Goal: Task Accomplishment & Management: Manage account settings

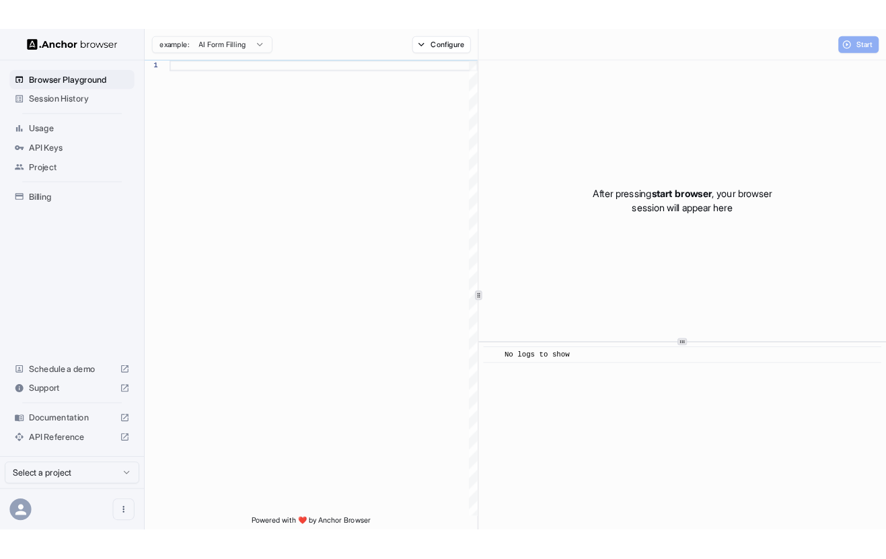
scroll to position [121, 0]
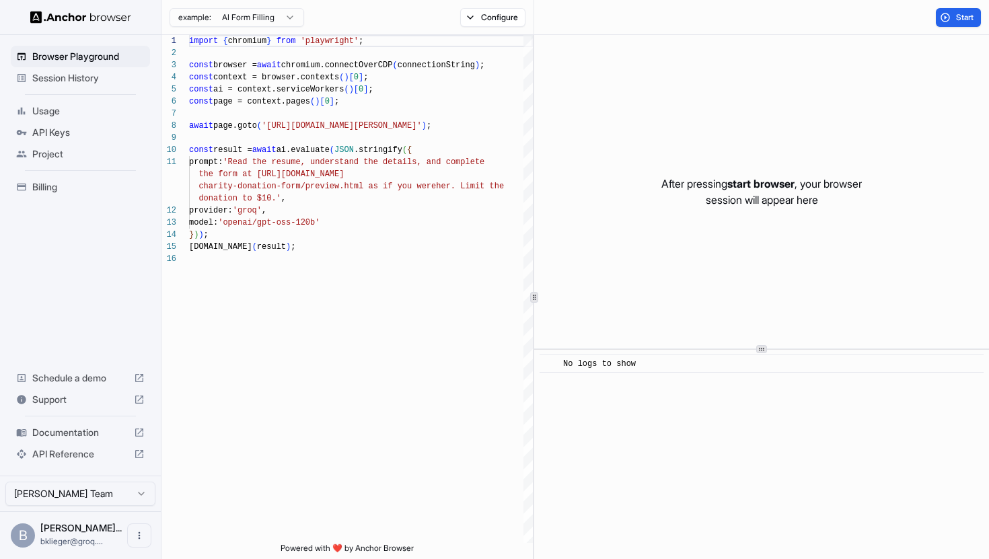
click at [76, 134] on span "API Keys" at bounding box center [88, 132] width 112 height 13
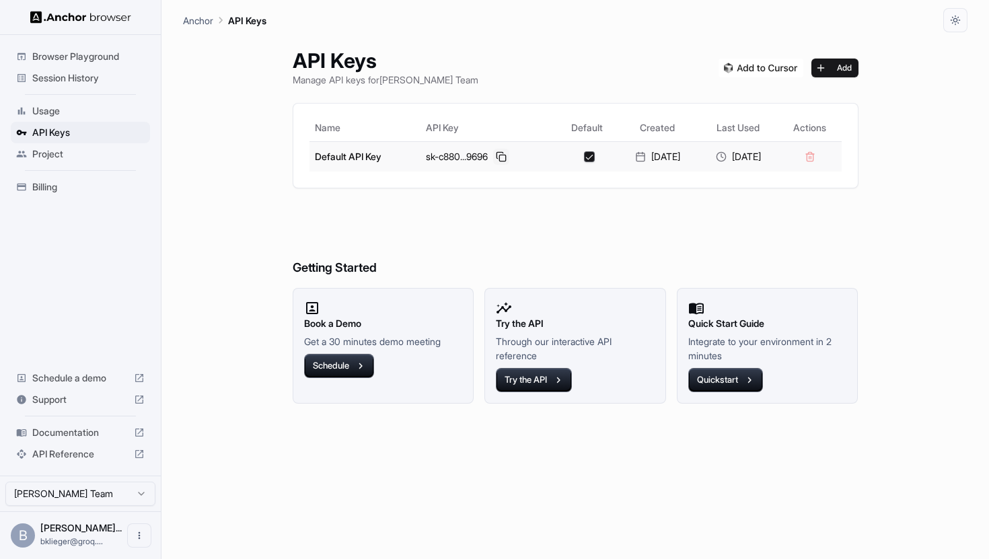
click at [493, 160] on button at bounding box center [501, 157] width 16 height 16
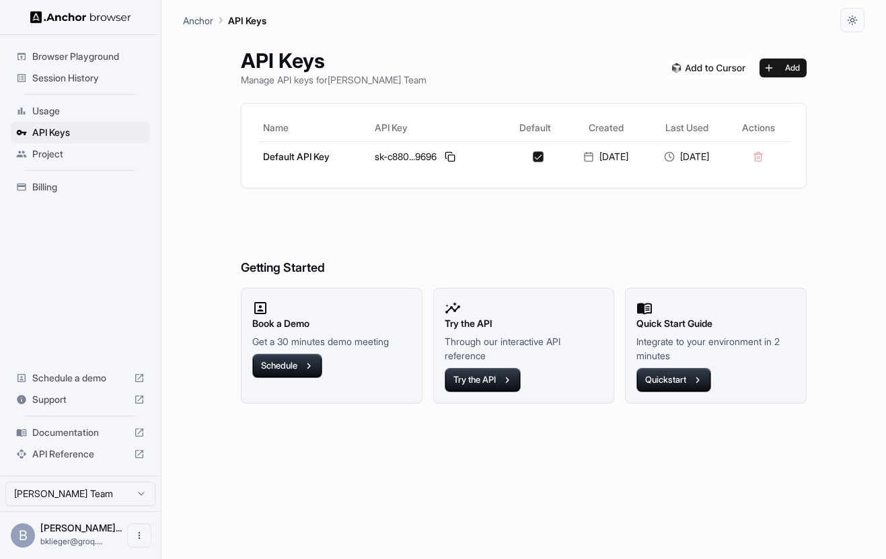
click at [87, 61] on span "Browser Playground" at bounding box center [88, 56] width 112 height 13
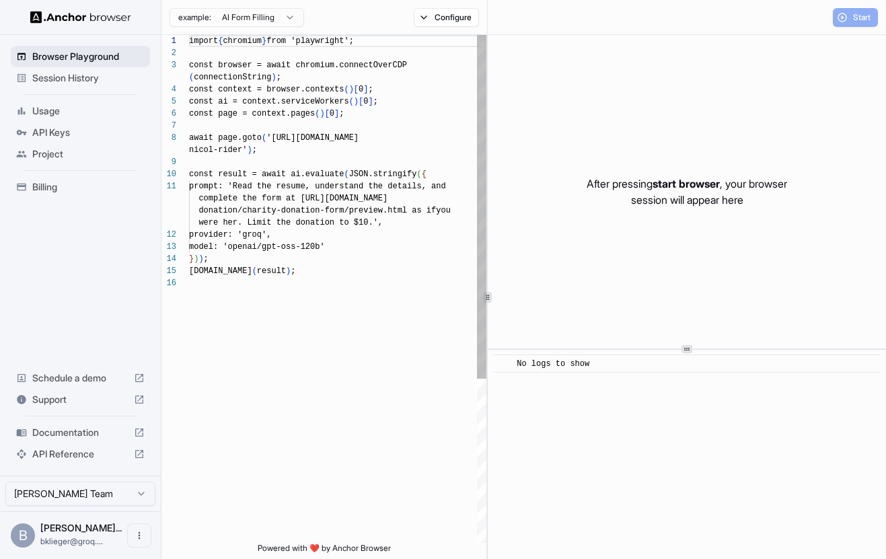
scroll to position [97, 0]
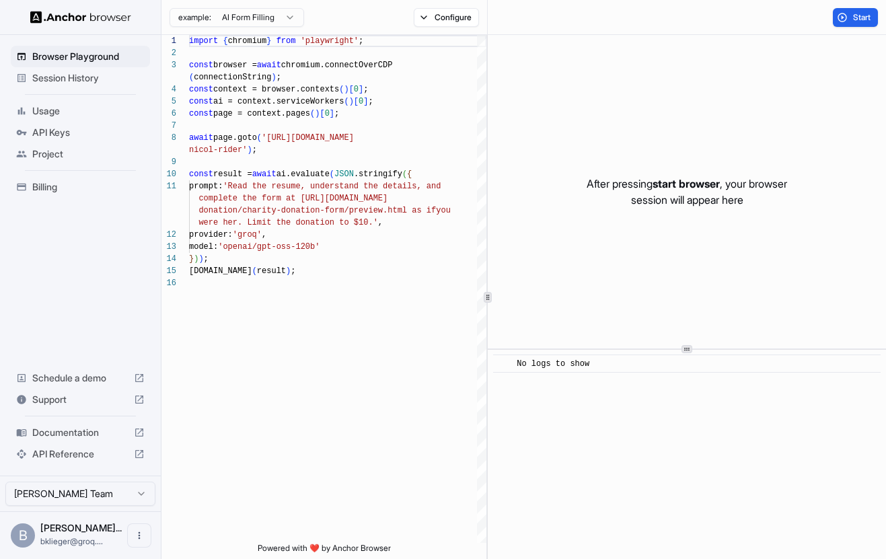
click at [85, 78] on span "Session History" at bounding box center [88, 77] width 112 height 13
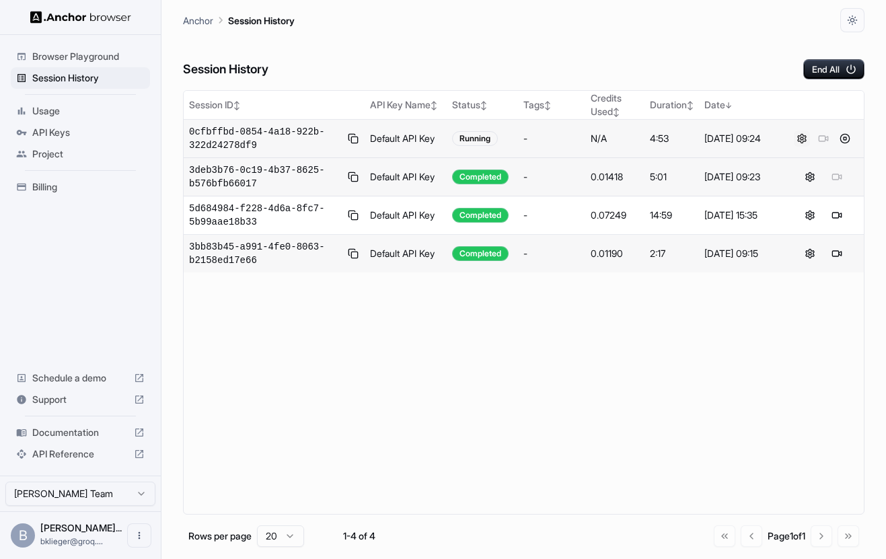
click at [798, 135] on button at bounding box center [802, 138] width 16 height 16
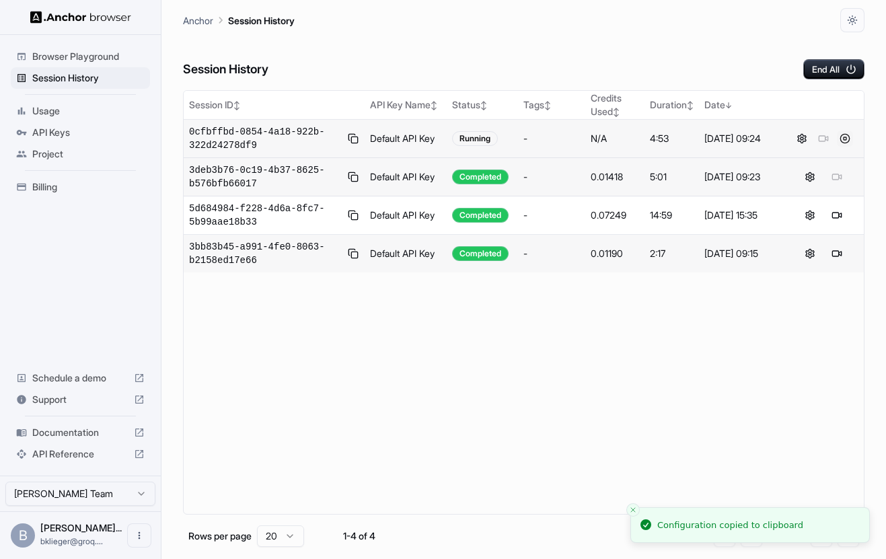
click at [846, 137] on button at bounding box center [845, 138] width 16 height 16
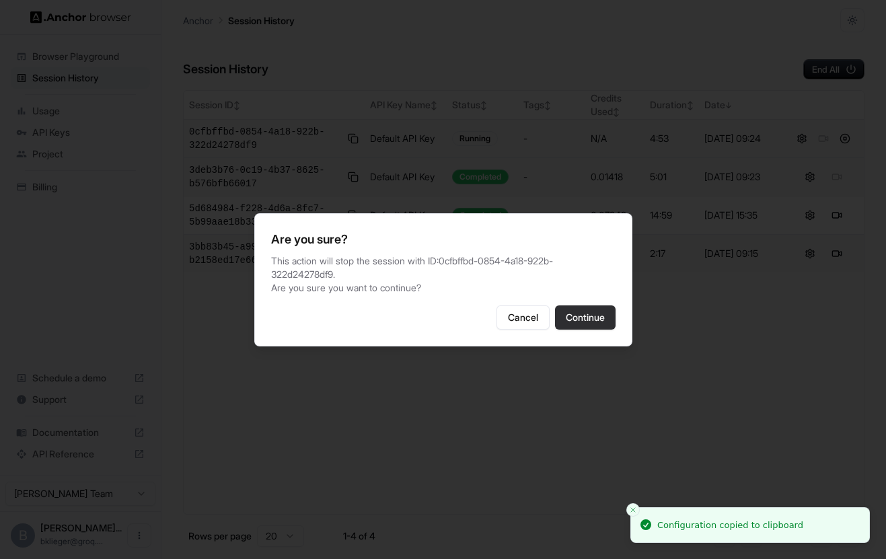
click at [582, 317] on button "Continue" at bounding box center [585, 317] width 61 height 24
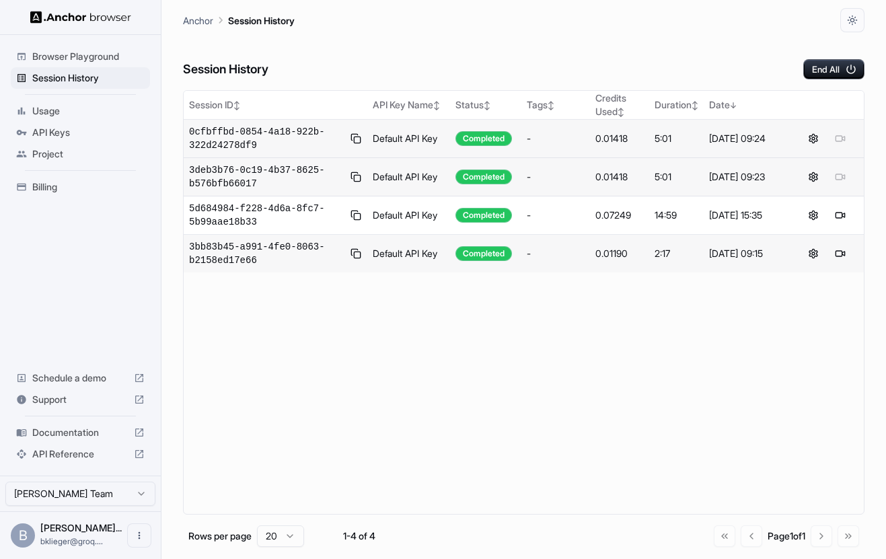
click at [73, 190] on span "Billing" at bounding box center [88, 186] width 112 height 13
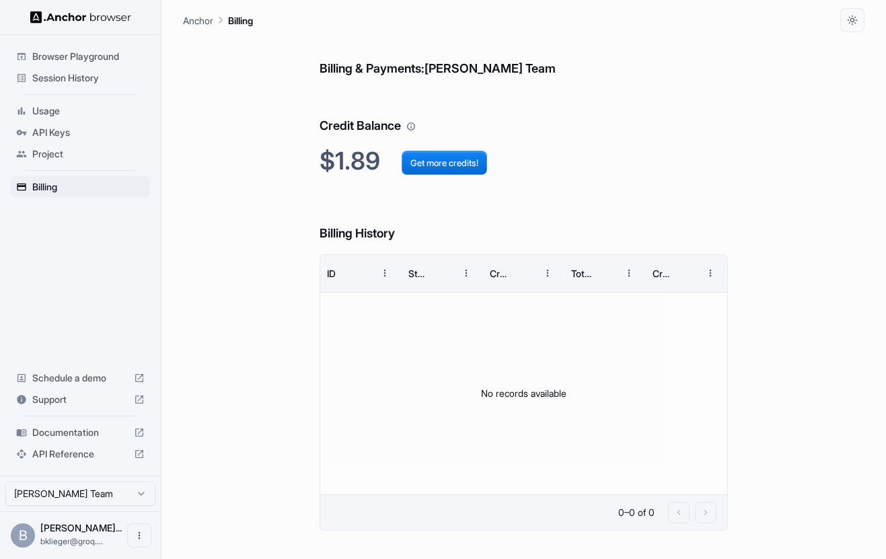
click at [73, 107] on span "Usage" at bounding box center [88, 110] width 112 height 13
